Goal: Information Seeking & Learning: Check status

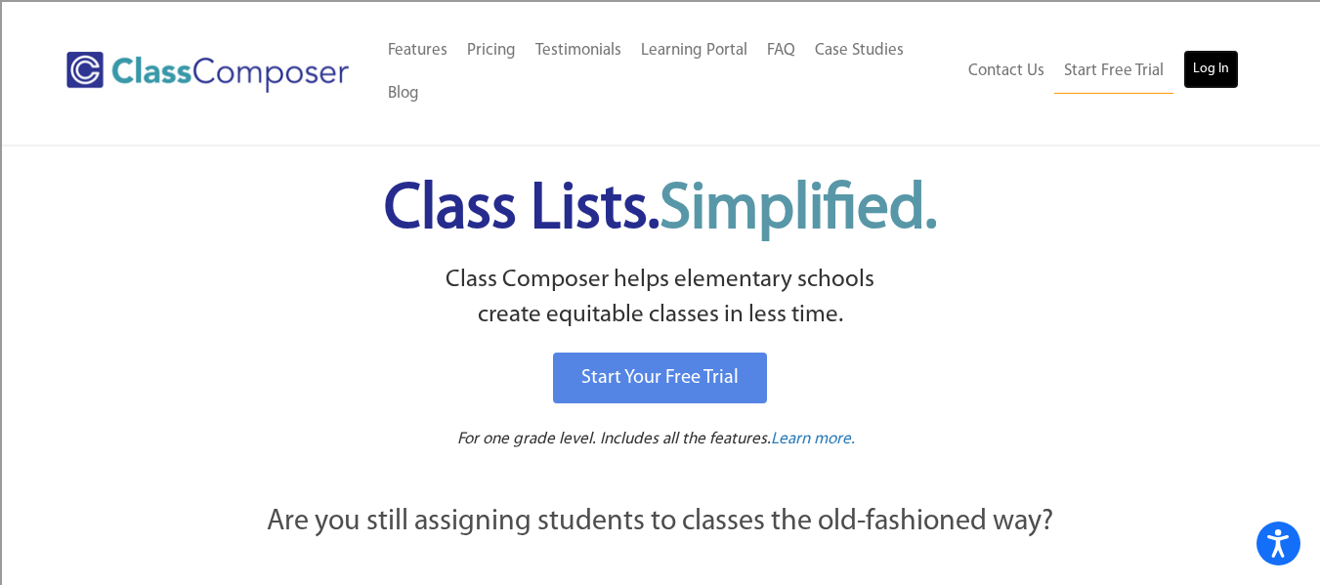
click at [1221, 73] on link "Log In" at bounding box center [1212, 69] width 56 height 39
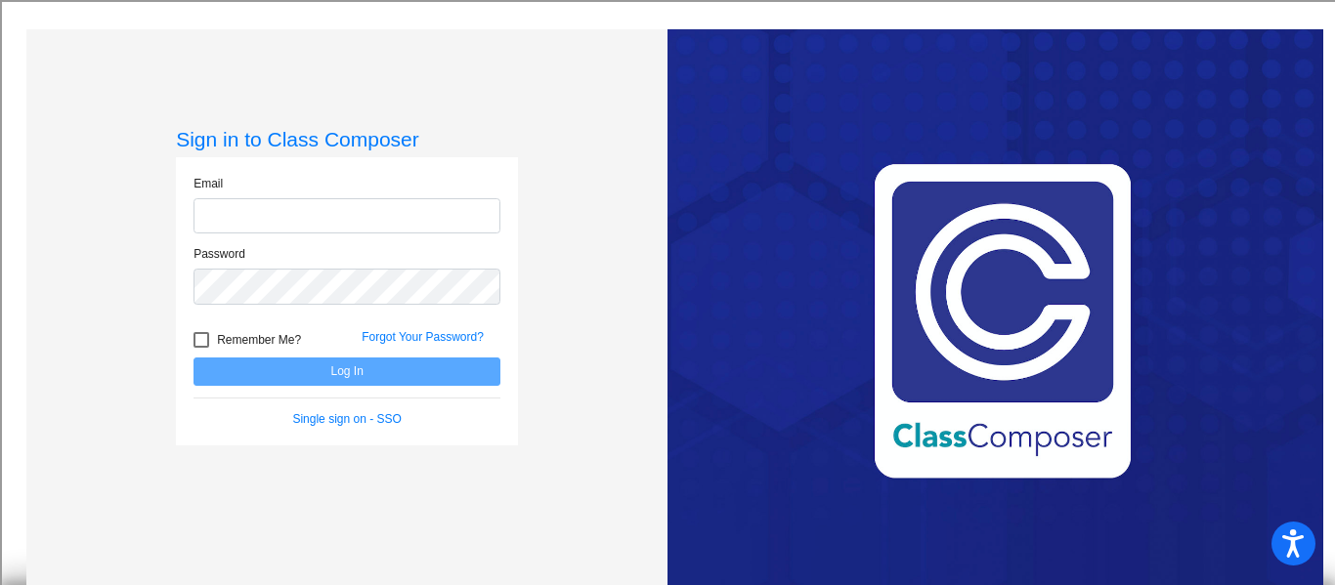
type input "[EMAIL_ADDRESS][DOMAIN_NAME]"
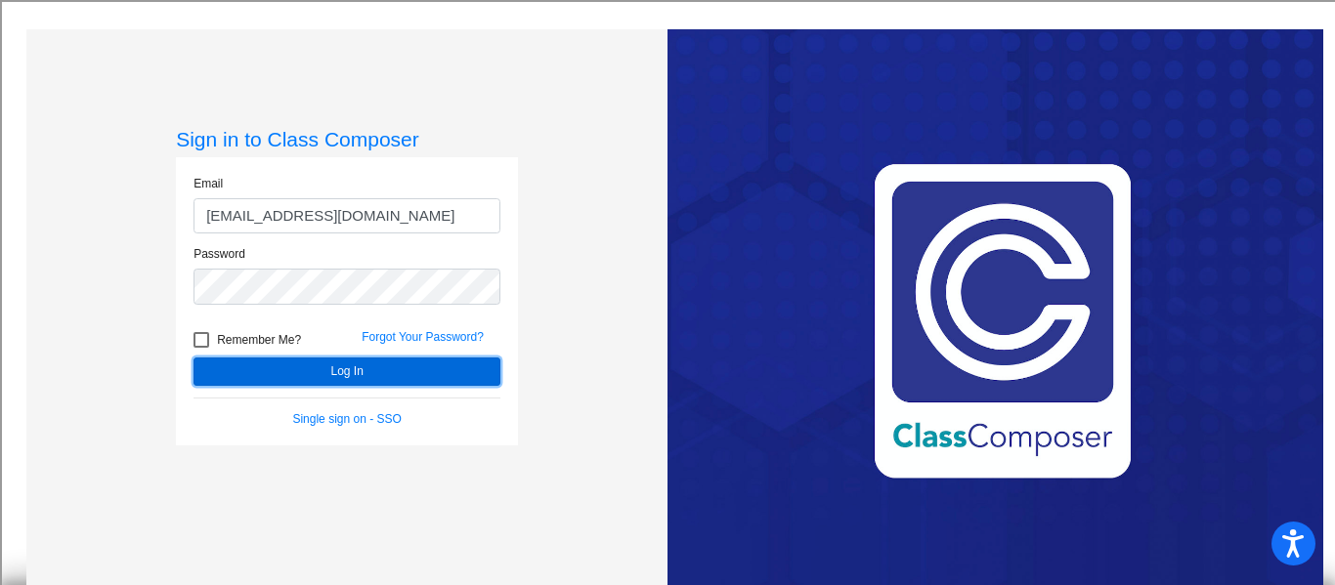
click at [353, 369] on button "Log In" at bounding box center [347, 372] width 307 height 28
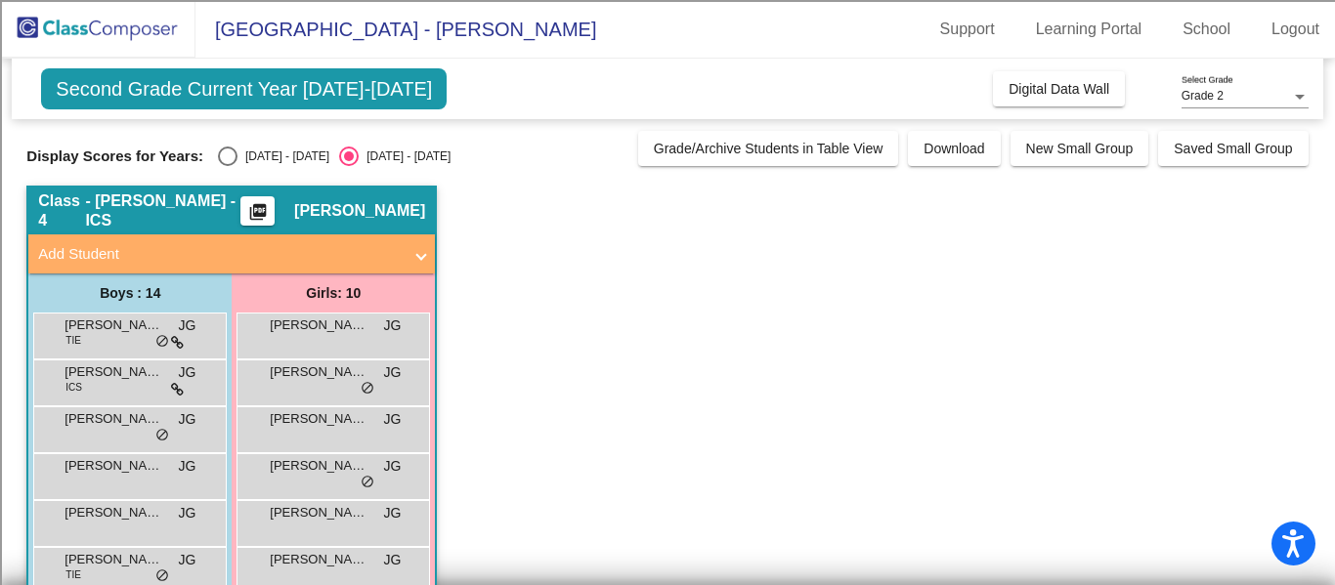
click at [227, 158] on div "Select an option" at bounding box center [228, 157] width 20 height 20
click at [227, 166] on input "[DATE] - [DATE]" at bounding box center [227, 166] width 1 height 1
radio input "true"
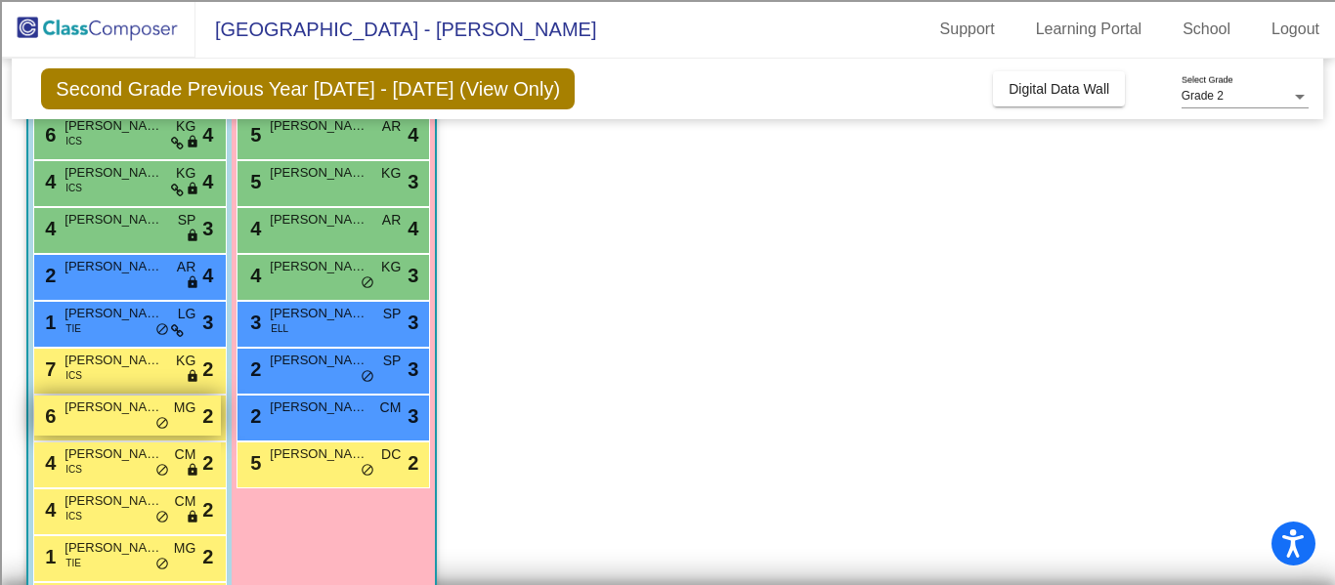
scroll to position [415, 0]
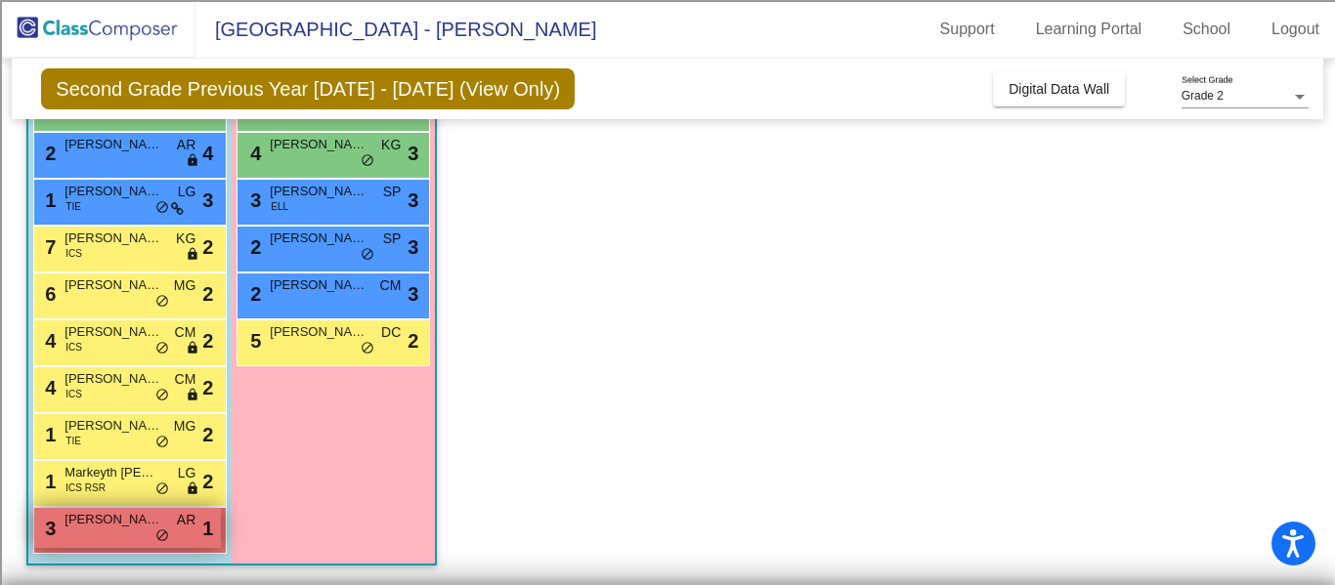
click at [152, 531] on div "3 [PERSON_NAME] AR lock do_not_disturb_alt 1" at bounding box center [127, 528] width 187 height 40
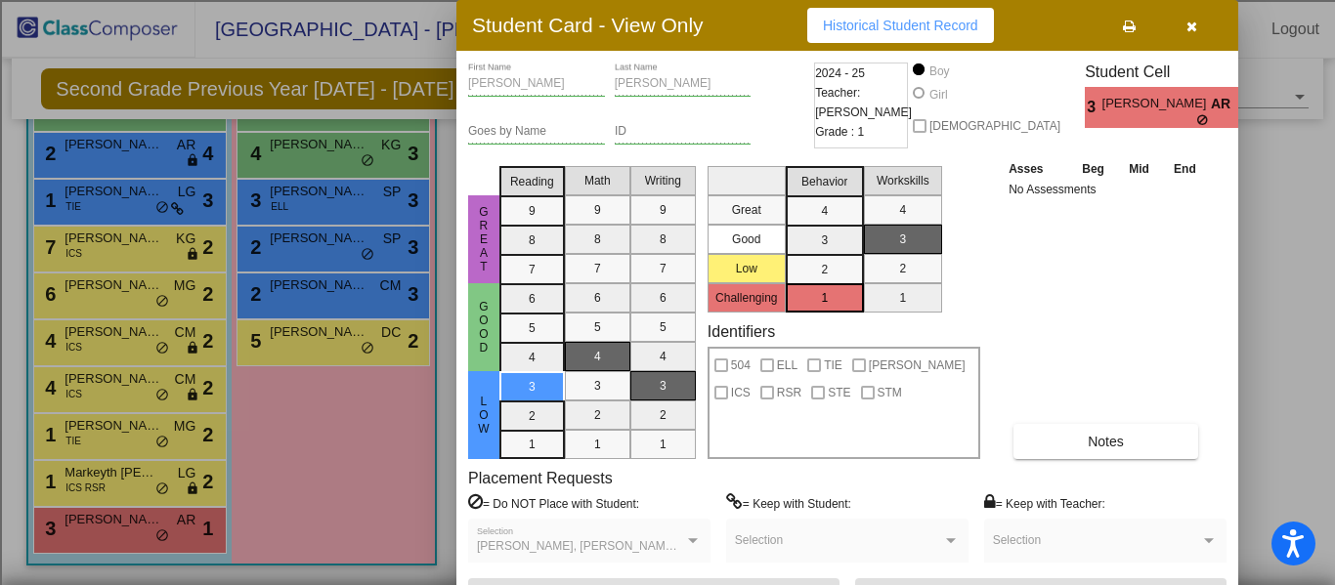
click at [879, 30] on span "Historical Student Record" at bounding box center [900, 26] width 155 height 16
click at [298, 339] on div at bounding box center [667, 292] width 1335 height 585
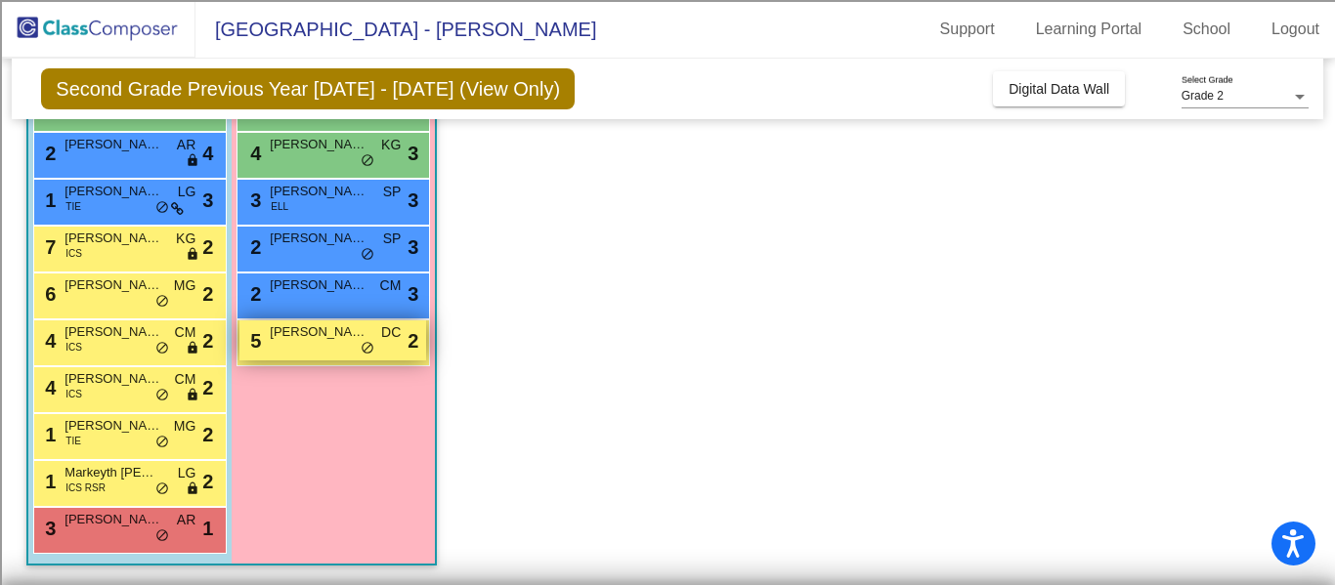
click at [300, 330] on span "MarleeAnn Fredericks" at bounding box center [319, 333] width 98 height 20
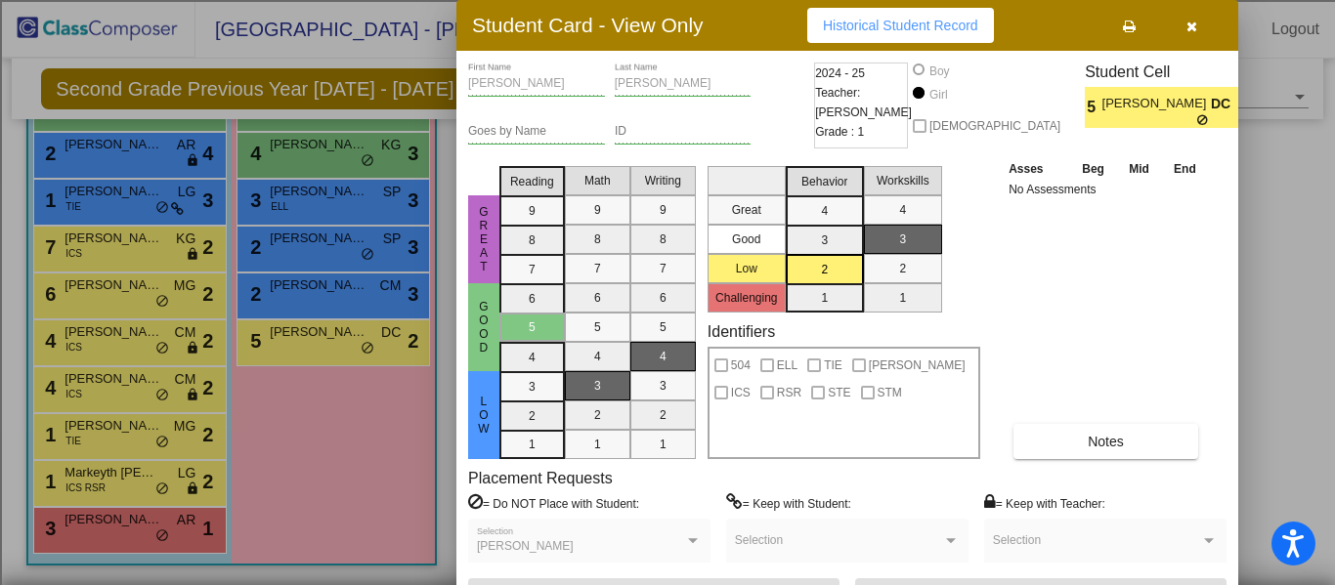
click at [893, 34] on button "Historical Student Record" at bounding box center [900, 25] width 187 height 35
click at [1194, 30] on icon "button" at bounding box center [1192, 27] width 11 height 14
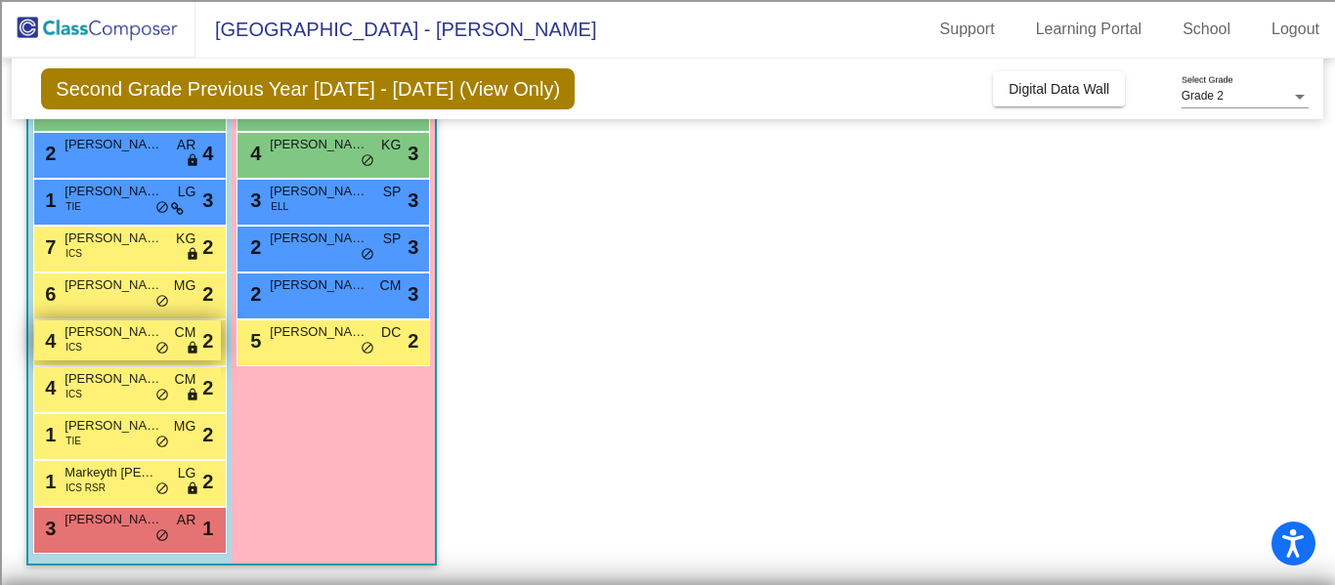
scroll to position [220, 0]
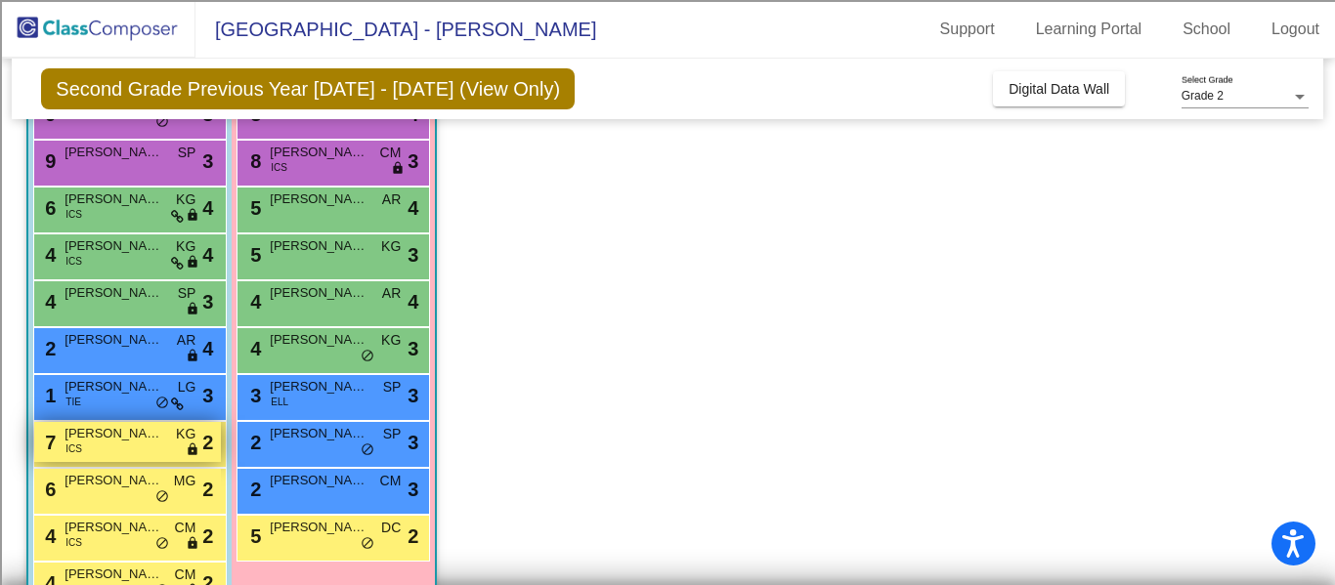
click at [104, 443] on span "Noah Santos" at bounding box center [114, 434] width 98 height 20
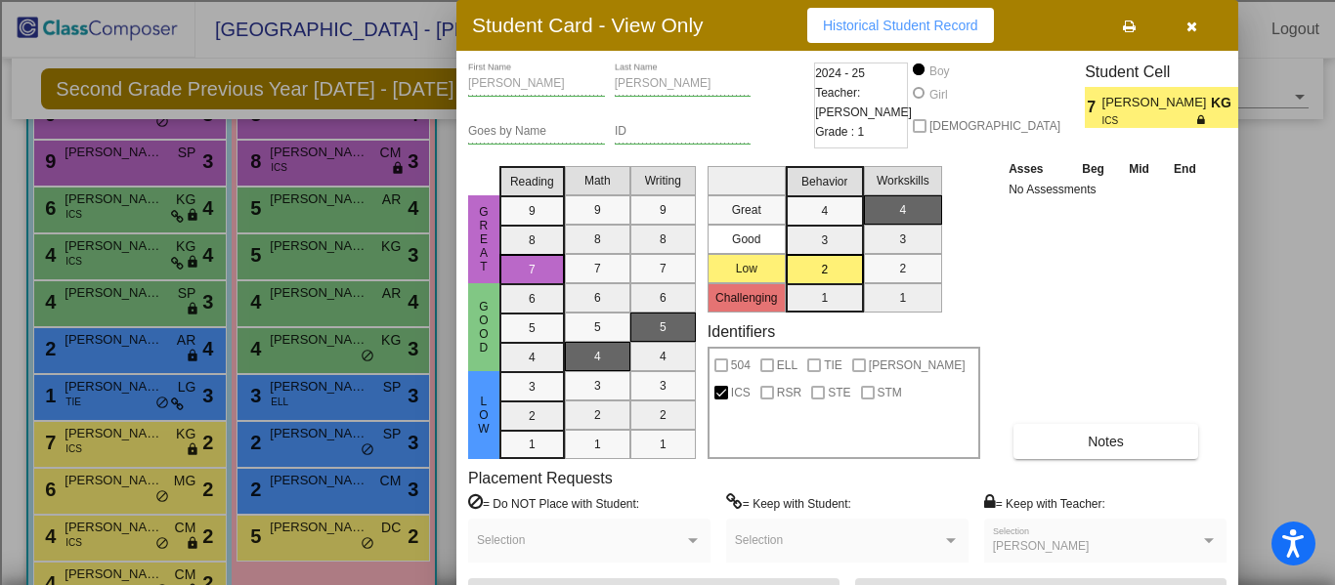
click at [915, 34] on button "Historical Student Record" at bounding box center [900, 25] width 187 height 35
click at [1194, 25] on icon "button" at bounding box center [1192, 27] width 11 height 14
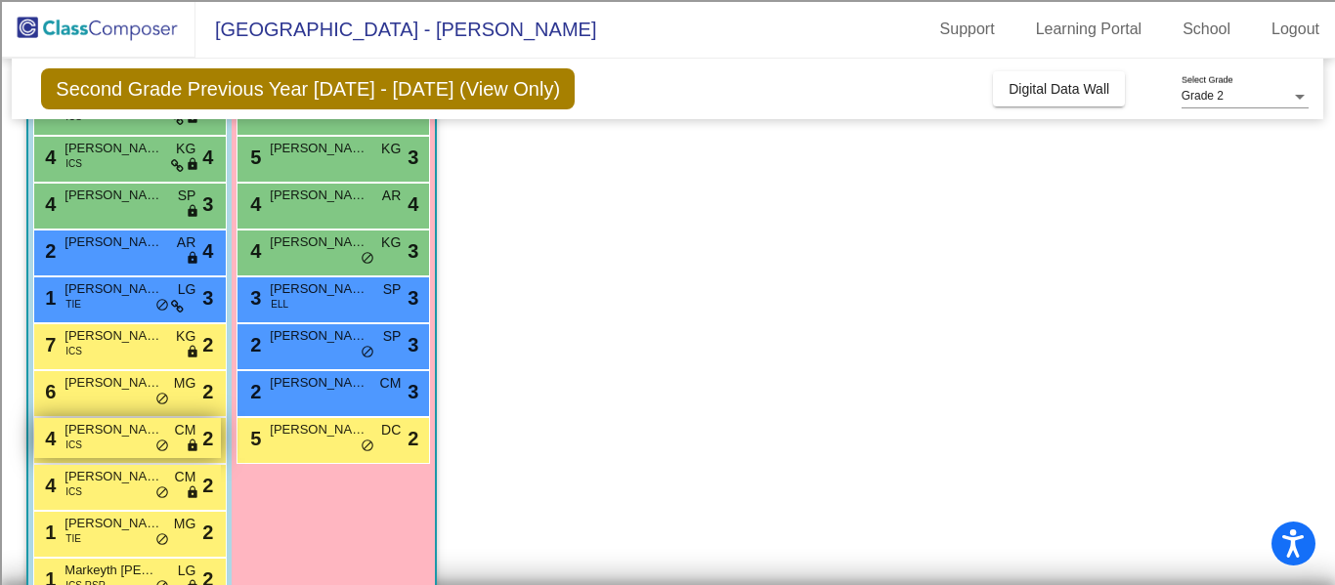
scroll to position [415, 0]
